Goal: Check status: Check status

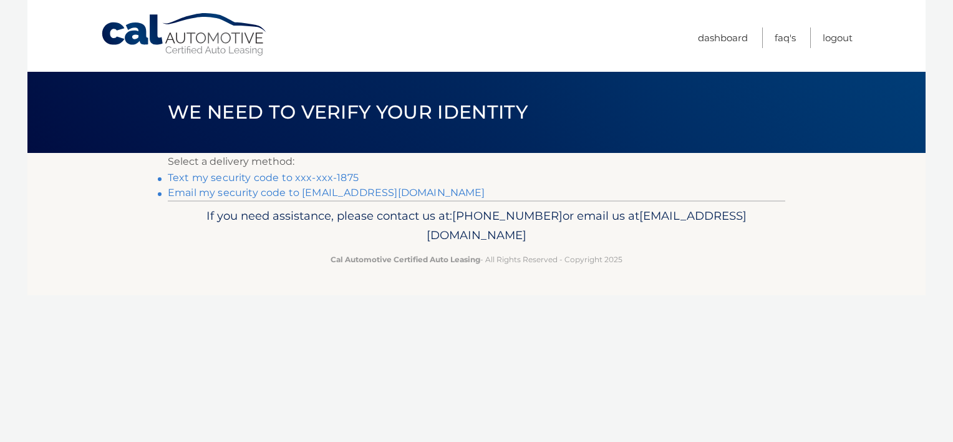
click at [299, 177] on link "Text my security code to xxx-xxx-1875" at bounding box center [263, 178] width 191 height 12
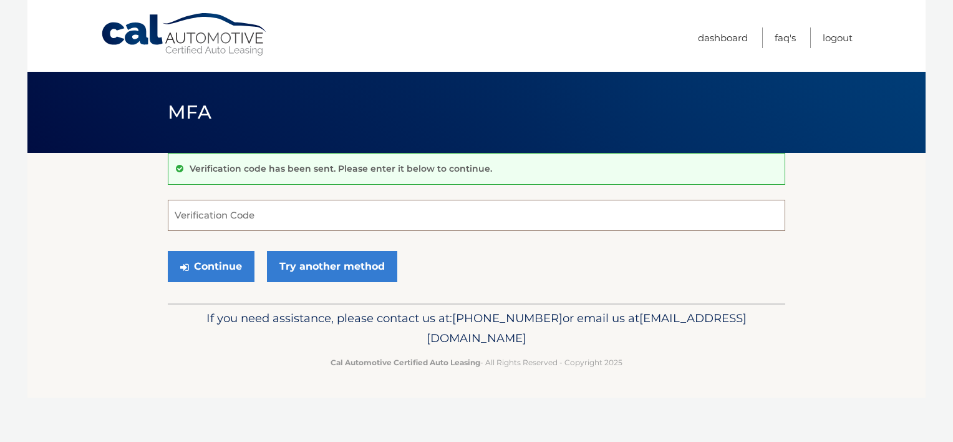
click at [273, 215] on input "Verification Code" at bounding box center [477, 215] width 618 height 31
type input "712800"
click at [168, 251] on button "Continue" at bounding box center [211, 266] width 87 height 31
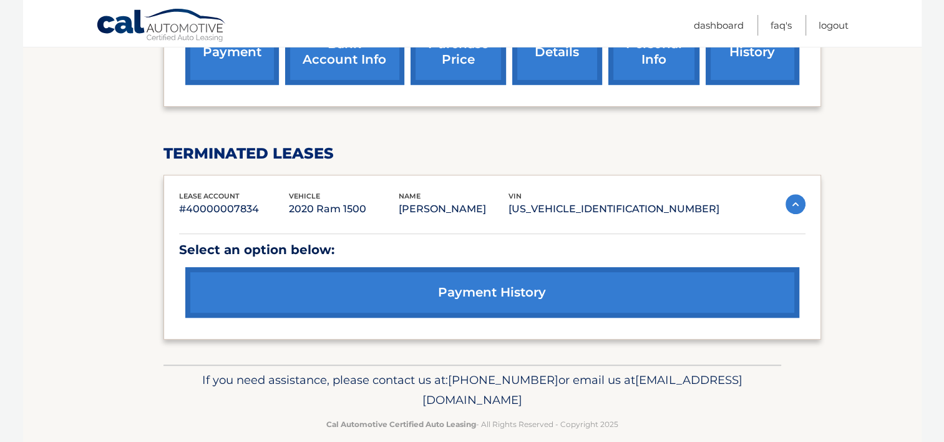
scroll to position [532, 0]
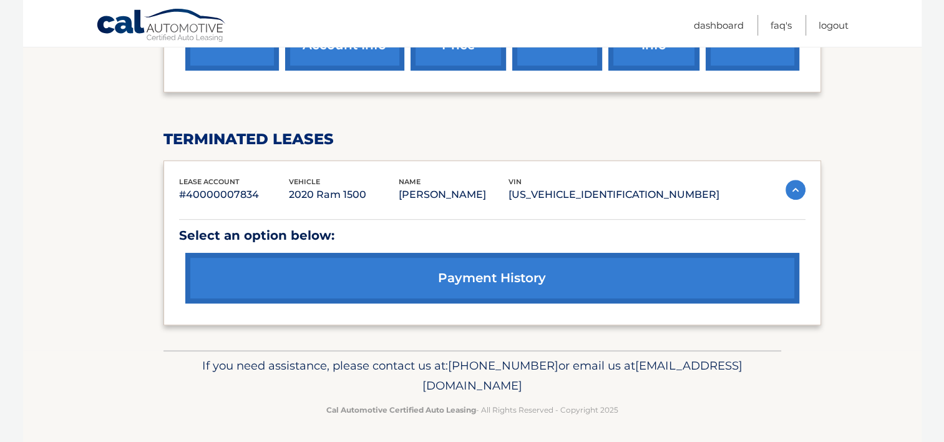
click at [419, 283] on link "payment history" at bounding box center [492, 278] width 614 height 51
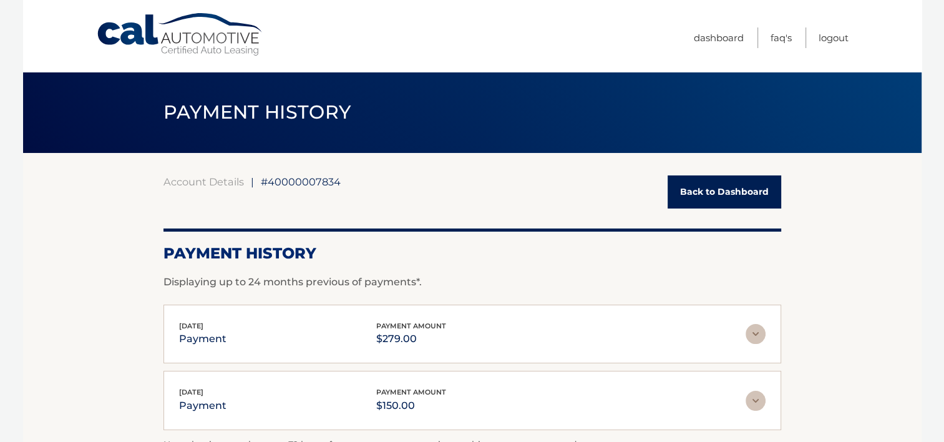
click at [729, 198] on link "Back to Dashboard" at bounding box center [725, 191] width 114 height 33
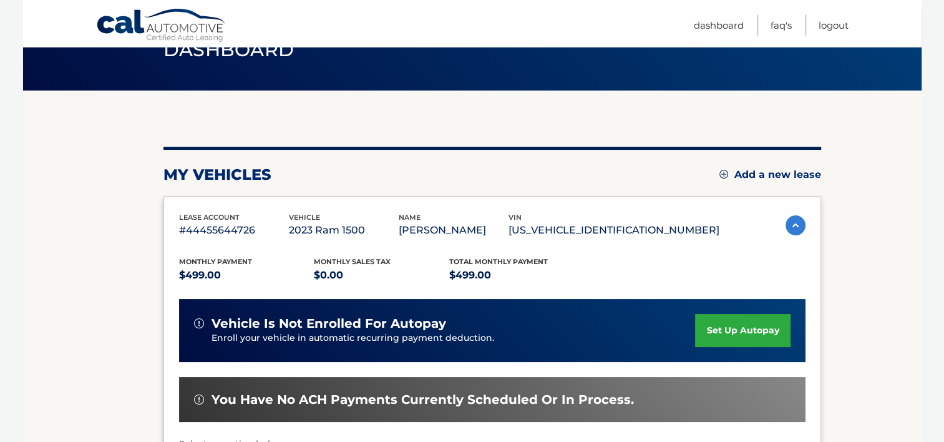
scroll to position [187, 0]
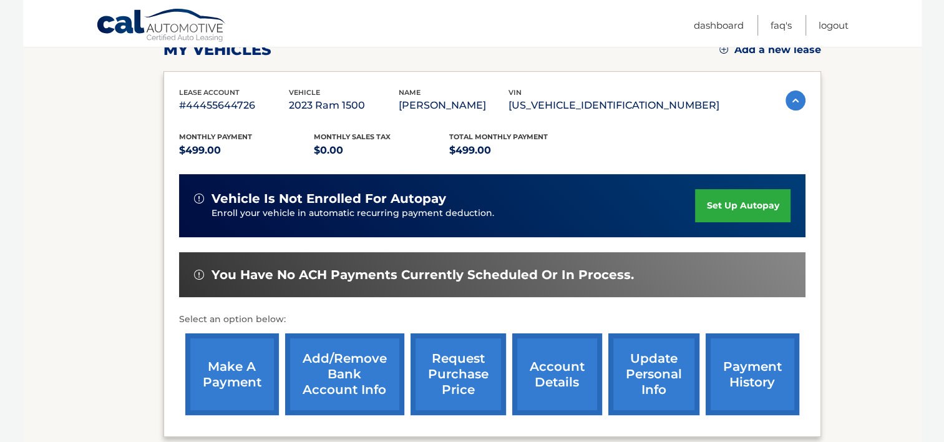
click at [754, 376] on link "payment history" at bounding box center [753, 374] width 94 height 82
